Goal: Navigation & Orientation: Find specific page/section

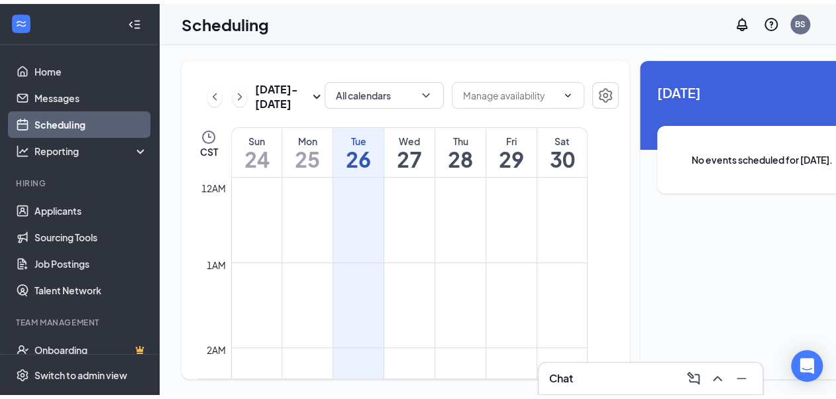
scroll to position [651, 0]
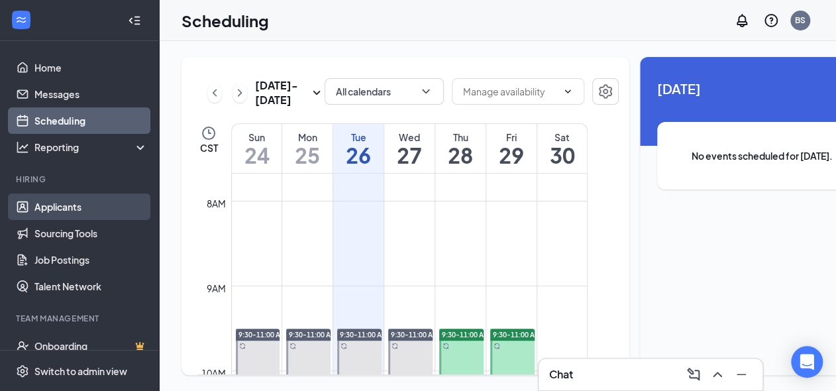
click at [58, 213] on link "Applicants" at bounding box center [90, 206] width 113 height 26
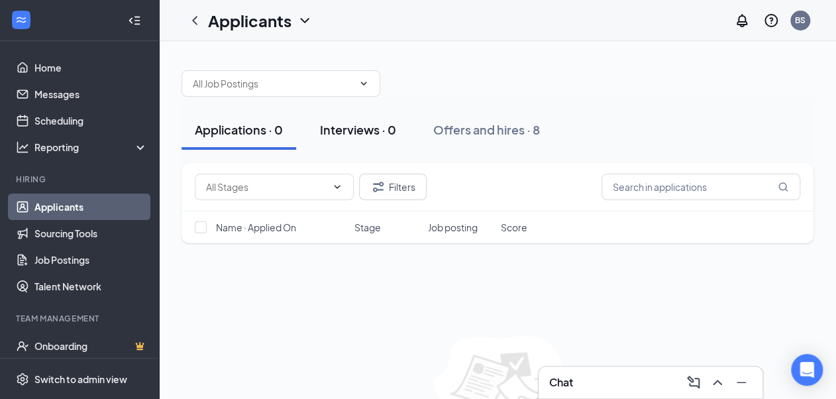
click at [376, 126] on div "Interviews · 0" at bounding box center [358, 129] width 76 height 17
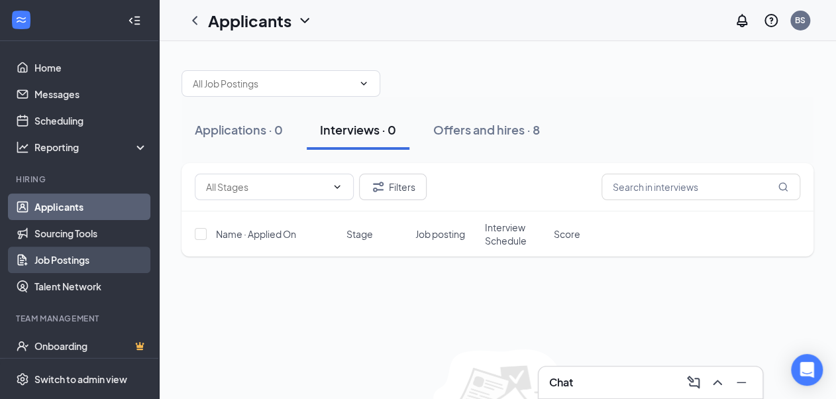
click at [65, 253] on link "Job Postings" at bounding box center [90, 259] width 113 height 26
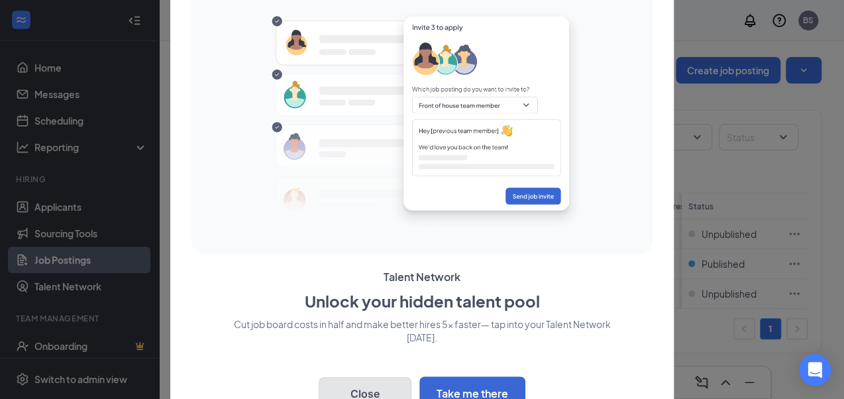
click at [381, 383] on button "Close" at bounding box center [365, 393] width 93 height 33
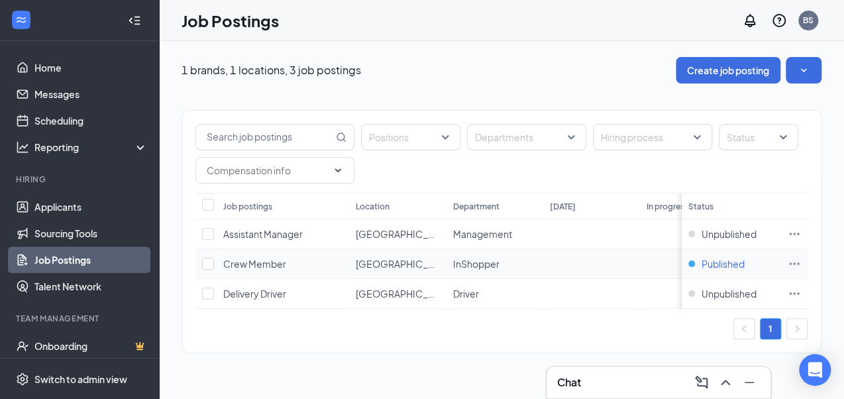
click at [711, 262] on span "Published" at bounding box center [722, 263] width 43 height 13
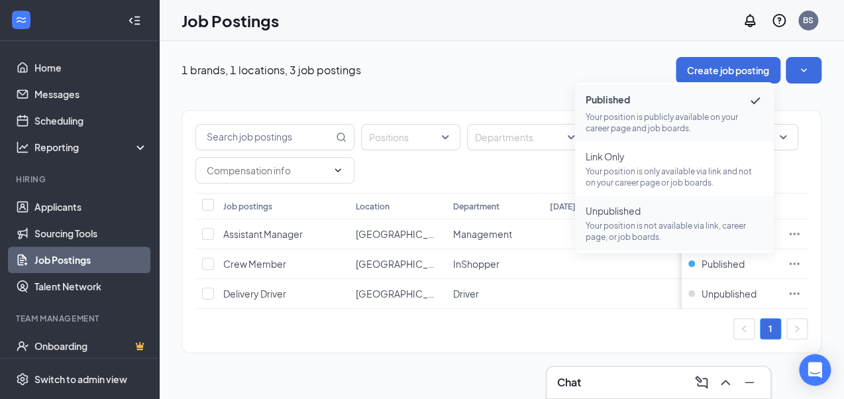
drag, startPoint x: 715, startPoint y: 262, endPoint x: 638, endPoint y: 221, distance: 87.4
click at [638, 221] on p "Your position is not available via link, career page, or job boards." at bounding box center [673, 231] width 177 height 23
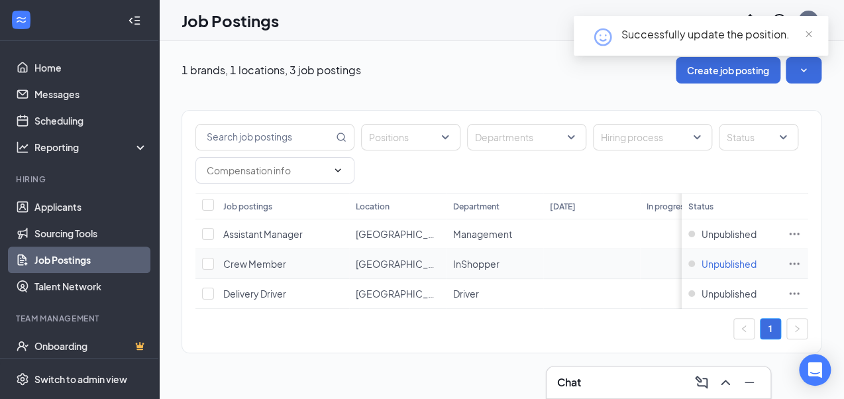
click at [738, 264] on span "Unpublished" at bounding box center [728, 263] width 55 height 13
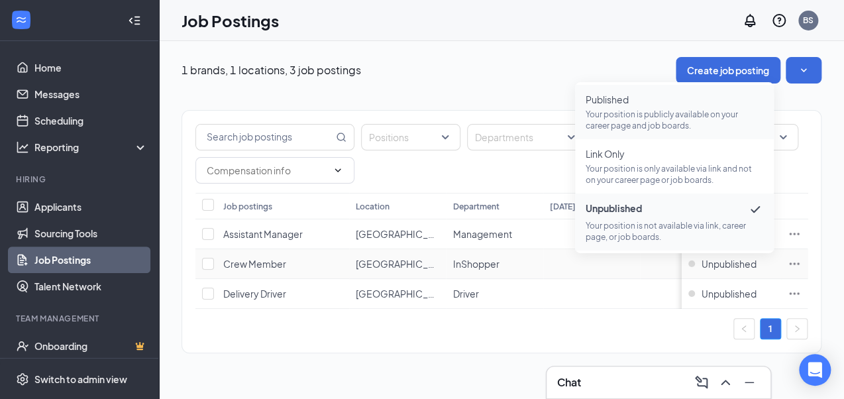
click at [644, 125] on p "Your position is publicly available on your career page and job boards." at bounding box center [673, 120] width 177 height 23
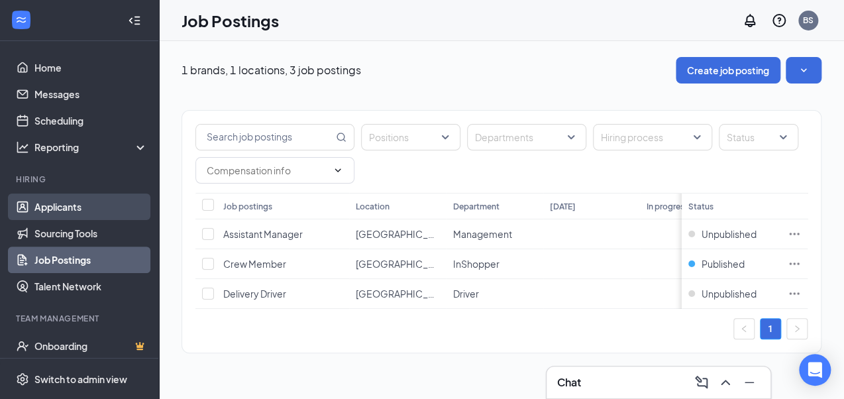
click at [53, 204] on link "Applicants" at bounding box center [90, 206] width 113 height 26
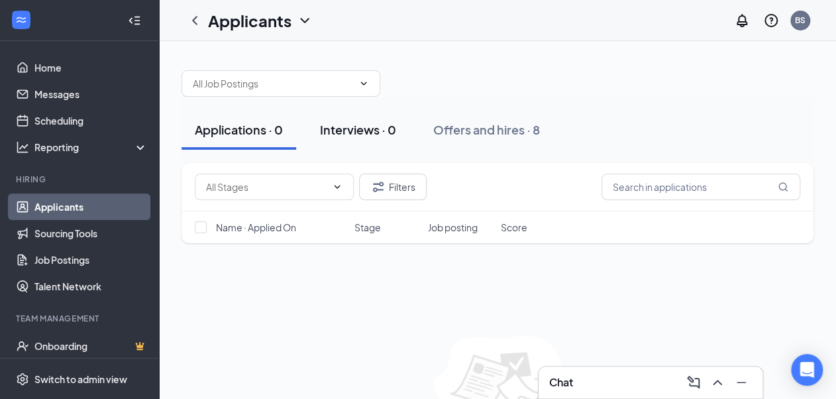
click at [384, 128] on div "Interviews · 0" at bounding box center [358, 129] width 76 height 17
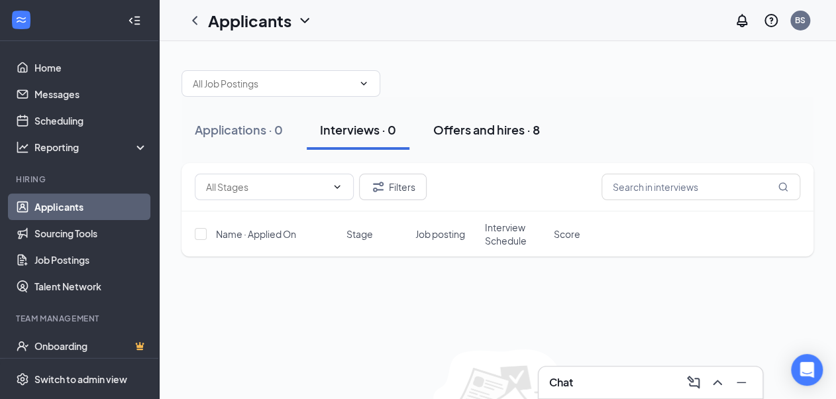
click at [513, 133] on div "Offers and hires · 8" at bounding box center [486, 129] width 107 height 17
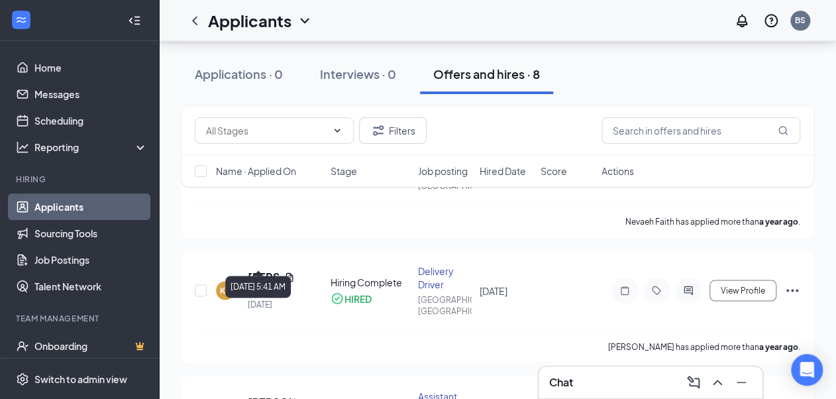
scroll to position [691, 0]
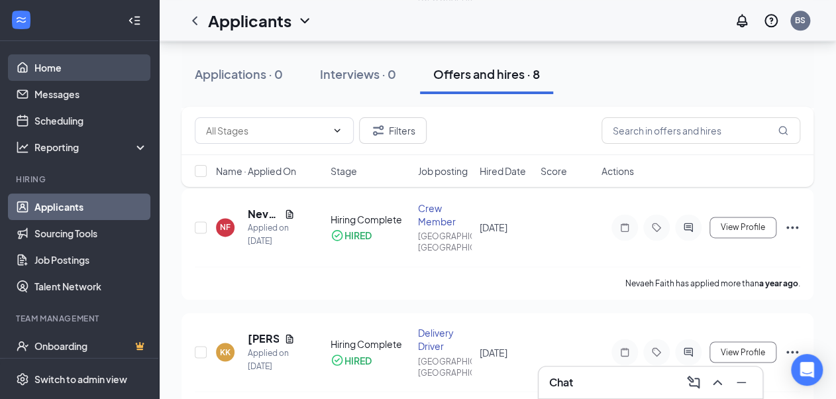
click at [74, 57] on link "Home" at bounding box center [90, 67] width 113 height 26
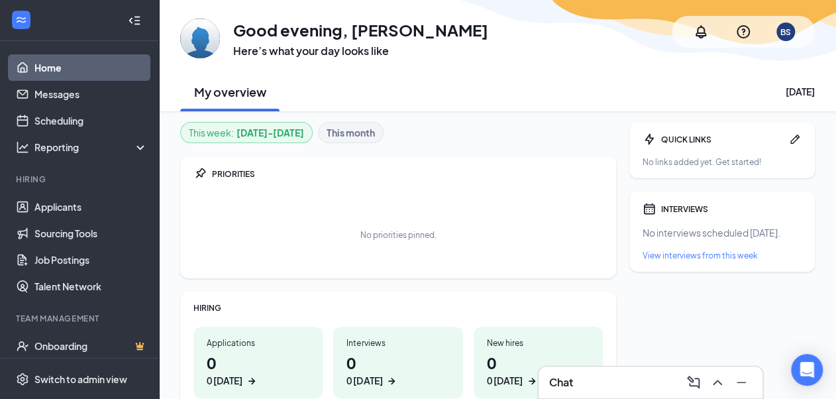
click at [128, 21] on icon "Collapse" at bounding box center [134, 20] width 13 height 13
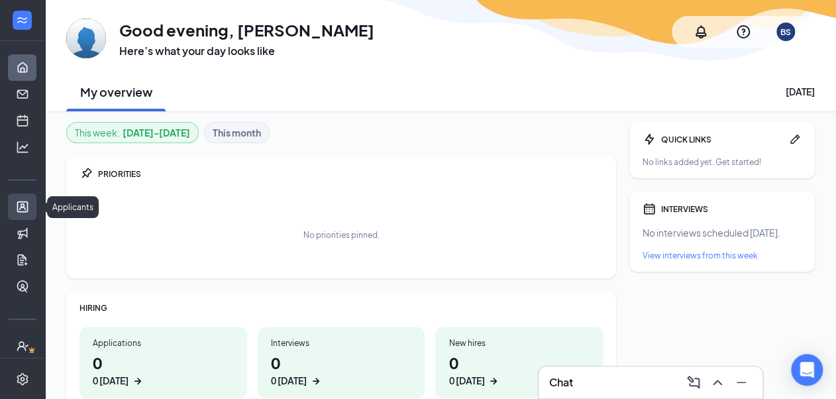
click at [34, 207] on link "Applicants" at bounding box center [40, 206] width 13 height 26
